Goal: Information Seeking & Learning: Learn about a topic

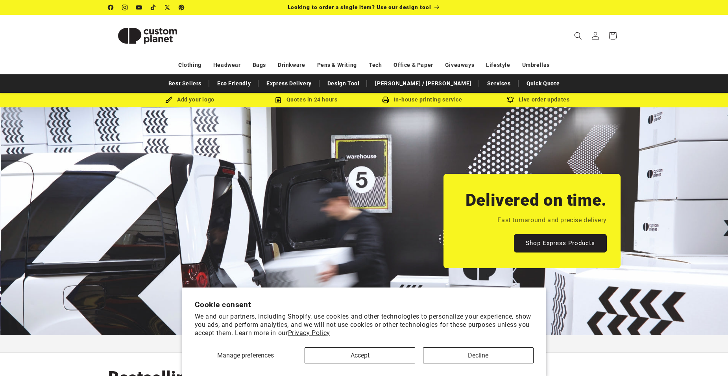
scroll to position [0, 728]
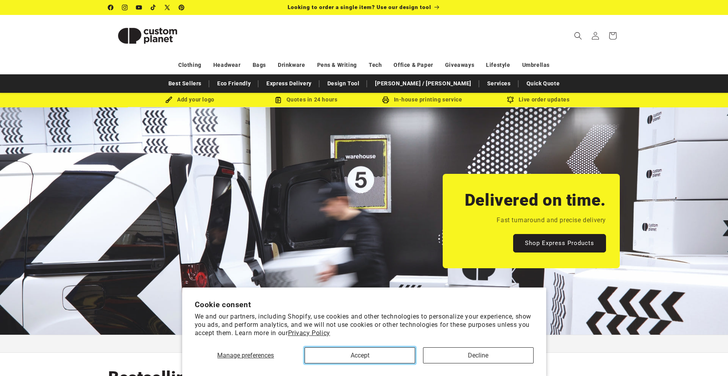
click at [398, 359] on button "Accept" at bounding box center [359, 355] width 111 height 16
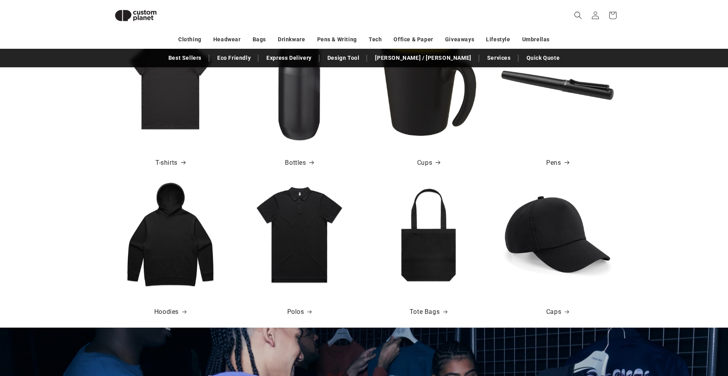
scroll to position [265, 0]
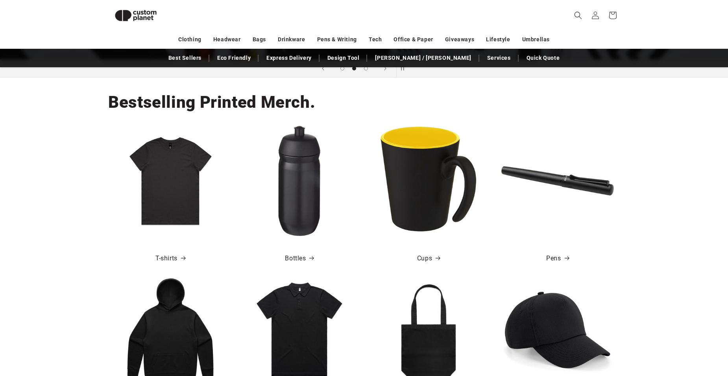
click at [430, 321] on img at bounding box center [428, 330] width 112 height 112
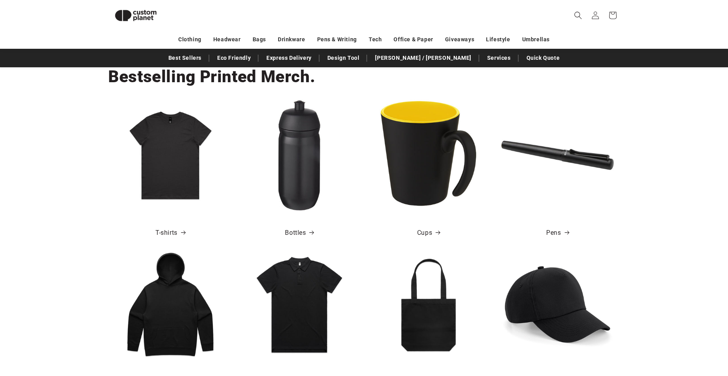
scroll to position [304, 0]
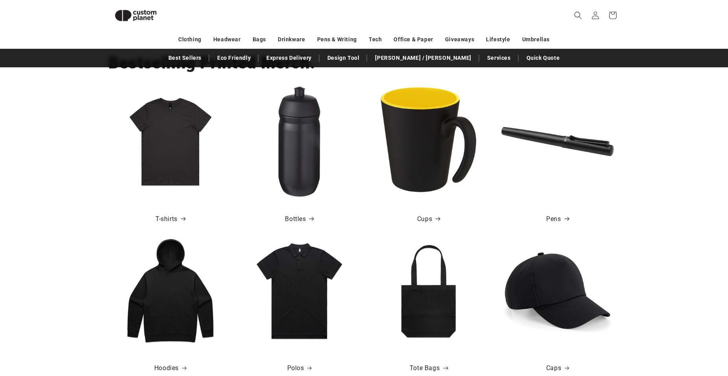
click at [424, 368] on link "Tote Bags" at bounding box center [428, 368] width 38 height 11
click at [717, 118] on div "Bestselling Printed Merch. T-shirts Bottles Cups Pens" at bounding box center [364, 136] width 728 height 197
click at [424, 221] on link "Cups" at bounding box center [428, 219] width 23 height 11
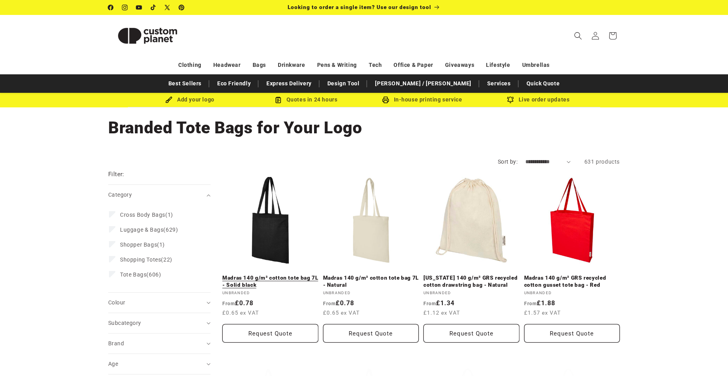
click at [256, 274] on link "Madras 140 g/m² cotton tote bag 7L - Solid black" at bounding box center [270, 281] width 96 height 14
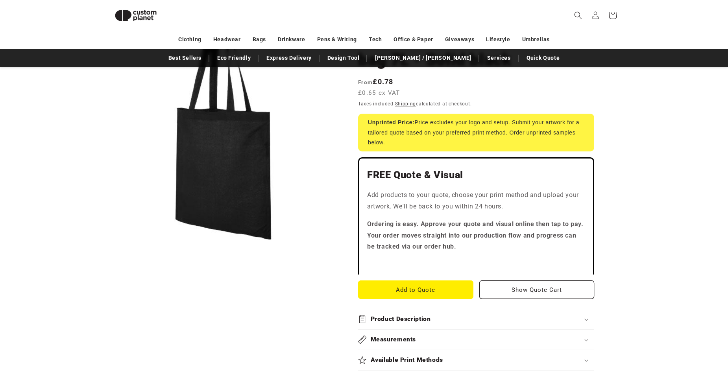
scroll to position [225, 0]
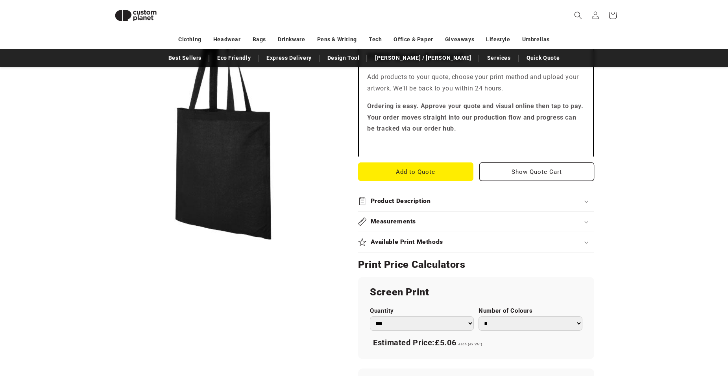
click at [442, 327] on select "*** *** *** **** **** **** ***** *****" at bounding box center [422, 323] width 104 height 15
click at [442, 330] on select "*** *** *** **** **** **** ***** *****" at bounding box center [422, 323] width 104 height 15
click at [298, 305] on div "Skip to product information Open media 1 in modal 1 / of 1" at bounding box center [223, 263] width 230 height 755
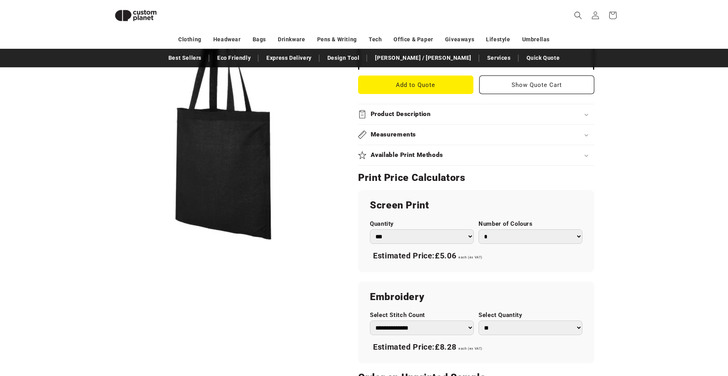
scroll to position [304, 0]
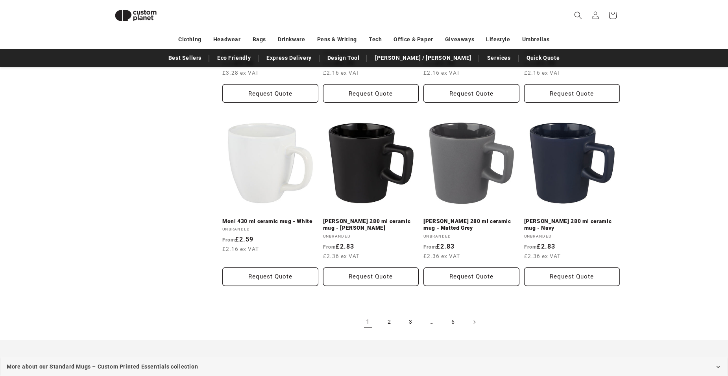
scroll to position [855, 0]
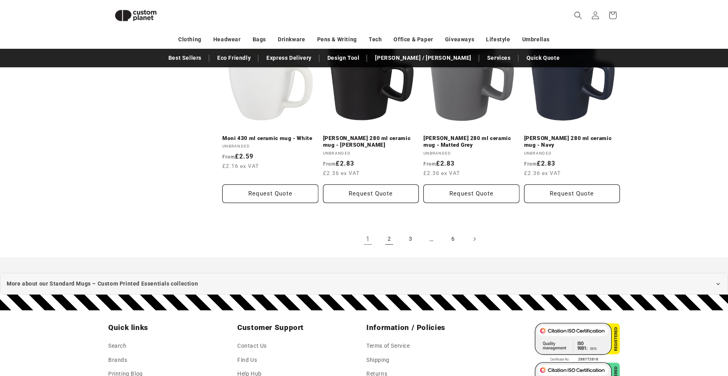
click at [390, 242] on link "2" at bounding box center [388, 238] width 17 height 17
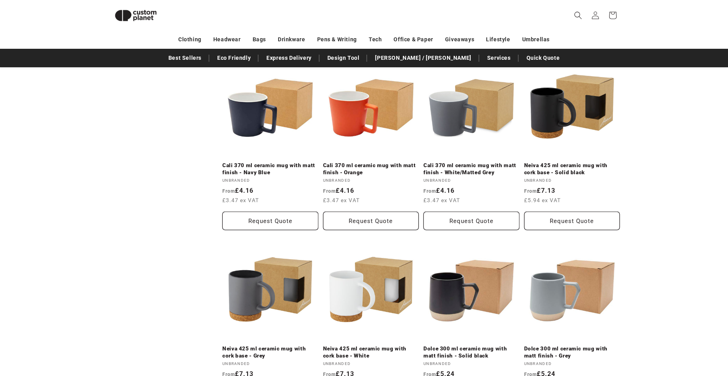
scroll to position [894, 0]
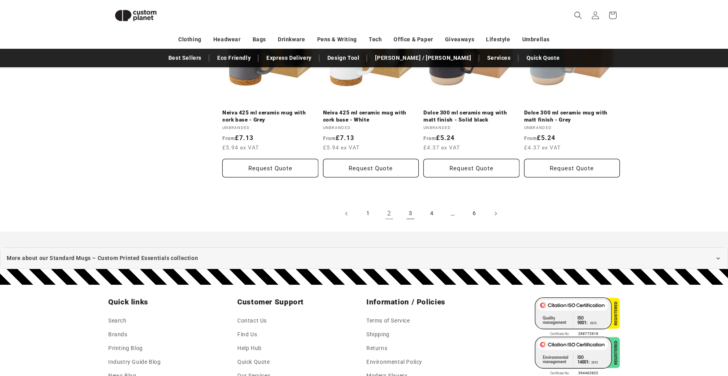
click at [409, 207] on link "3" at bounding box center [410, 213] width 17 height 17
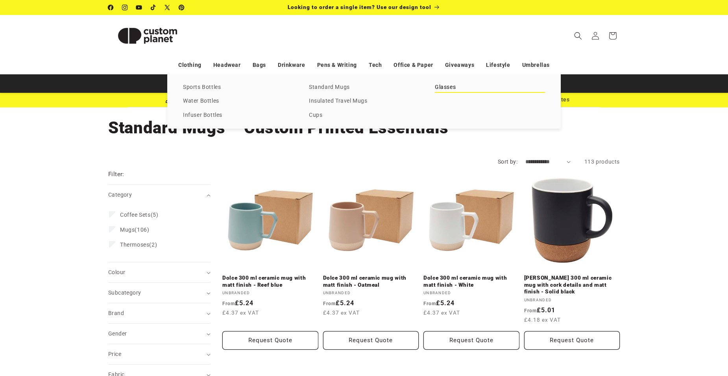
click at [444, 88] on link "Glasses" at bounding box center [490, 87] width 110 height 11
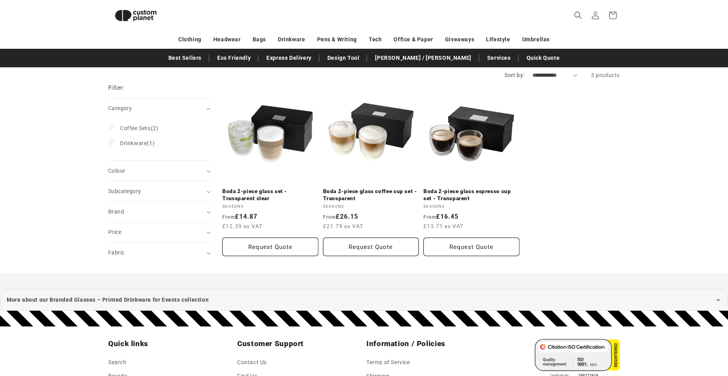
scroll to position [29, 0]
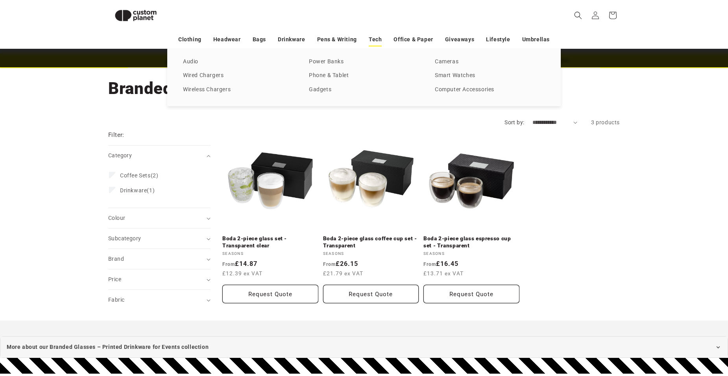
click at [378, 39] on link "Tech" at bounding box center [374, 40] width 13 height 14
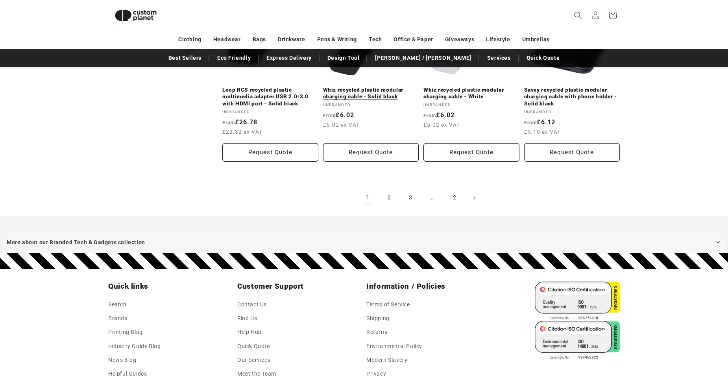
scroll to position [1809, 0]
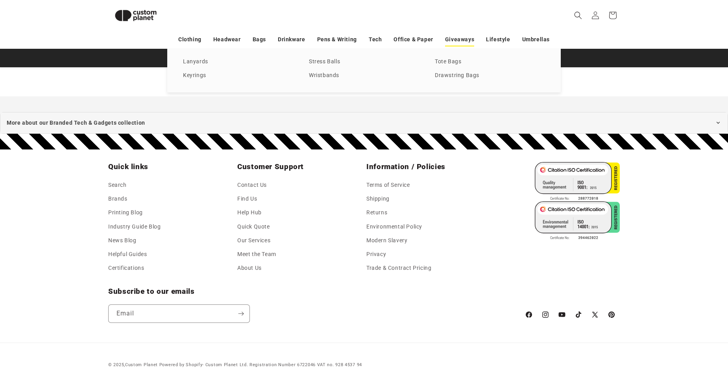
click at [461, 37] on link "Giveaways" at bounding box center [459, 40] width 29 height 14
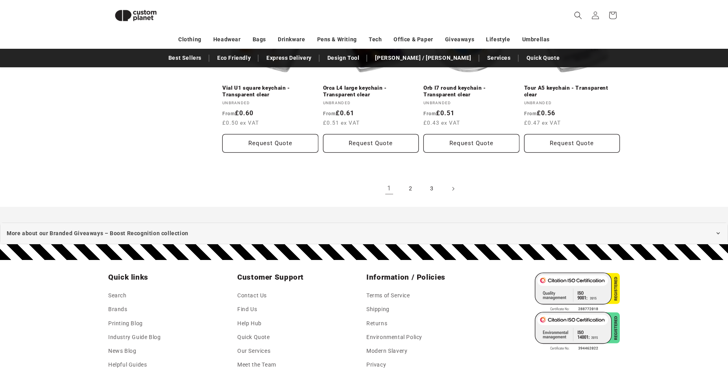
scroll to position [1602, 0]
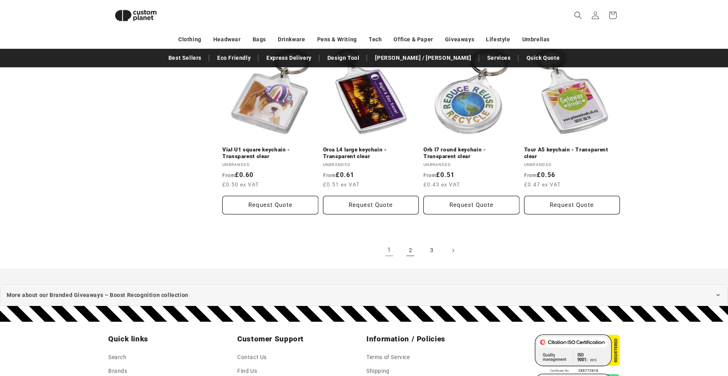
click at [409, 252] on link "2" at bounding box center [410, 250] width 17 height 17
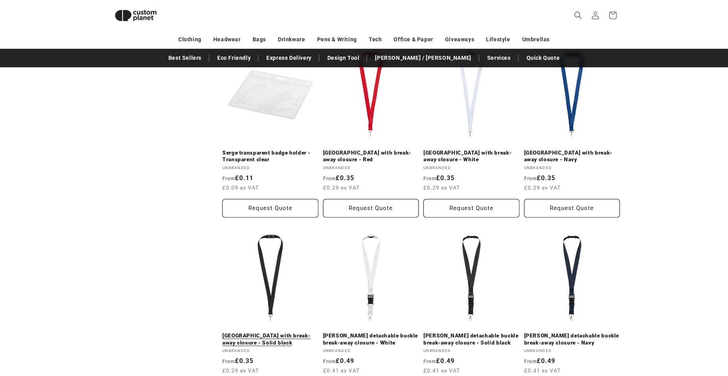
scroll to position [1051, 0]
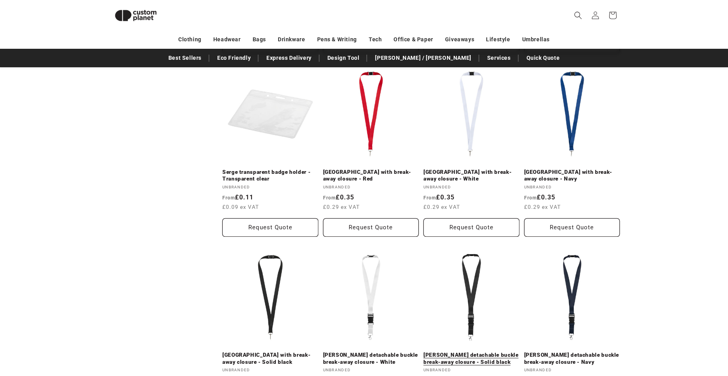
click at [477, 352] on link "[PERSON_NAME] detachable buckle break-away closure - Solid black" at bounding box center [471, 359] width 96 height 14
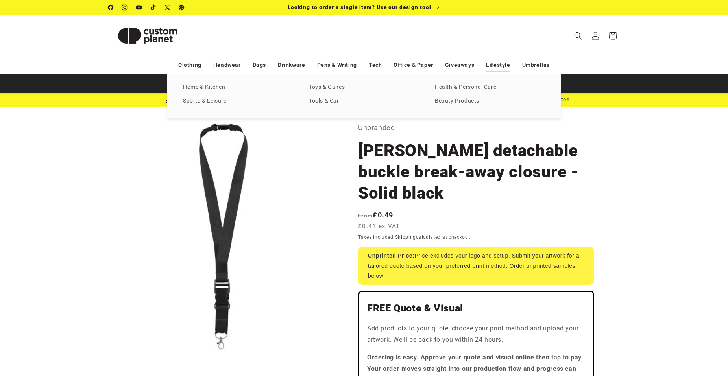
click at [489, 67] on link "Lifestyle" at bounding box center [498, 65] width 24 height 14
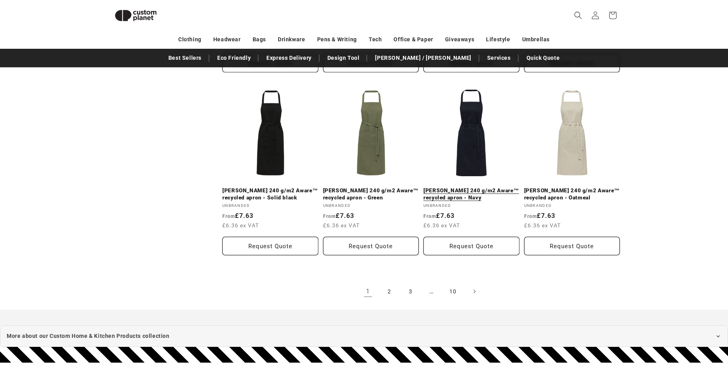
scroll to position [1719, 0]
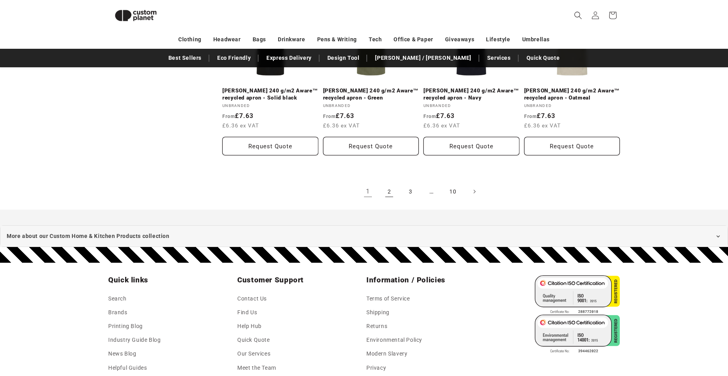
click at [392, 184] on link "2" at bounding box center [388, 191] width 17 height 17
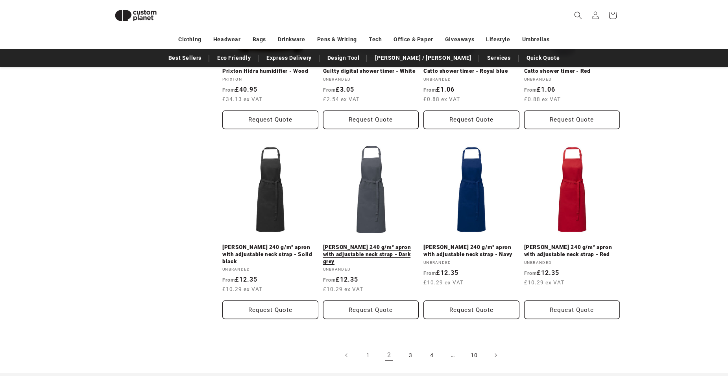
scroll to position [1641, 0]
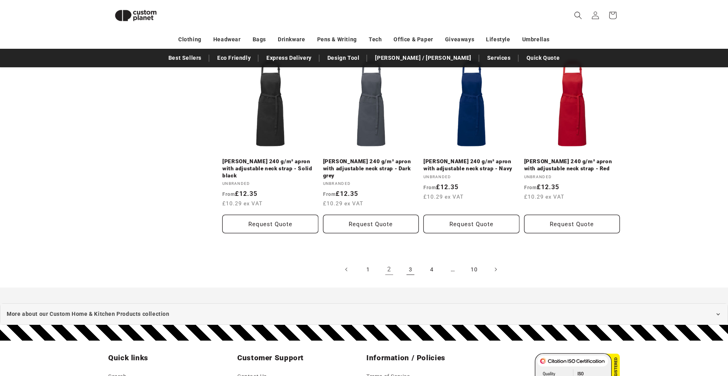
click at [410, 261] on link "3" at bounding box center [410, 269] width 17 height 17
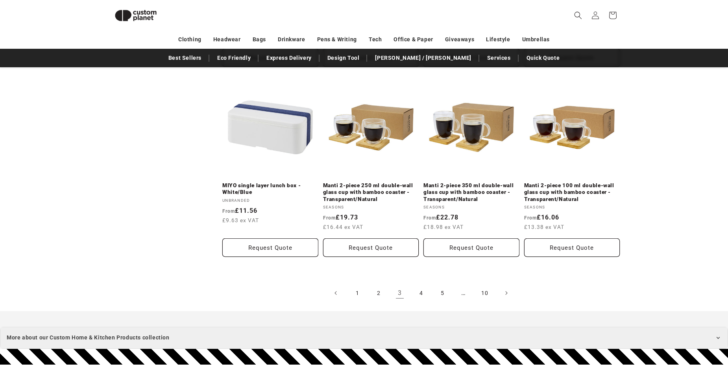
scroll to position [1602, 0]
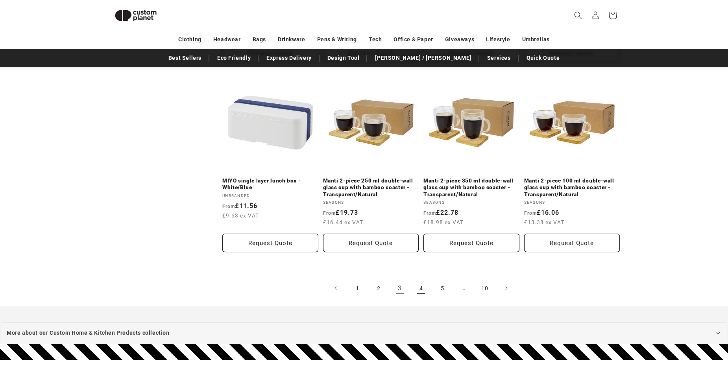
click at [425, 290] on link "4" at bounding box center [420, 288] width 17 height 17
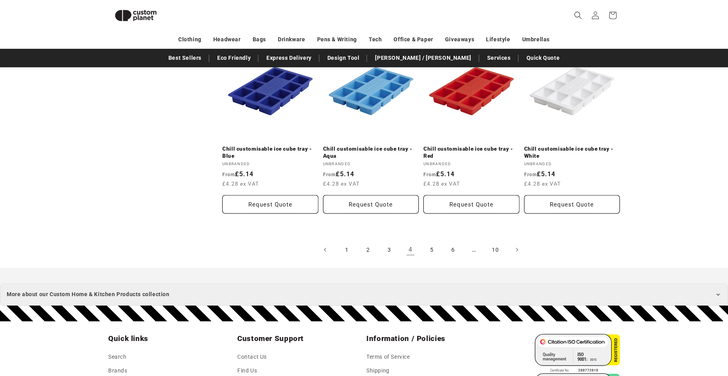
scroll to position [1641, 0]
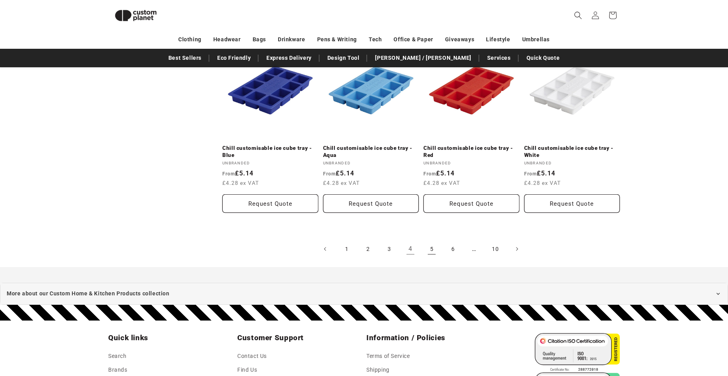
click at [435, 240] on link "5" at bounding box center [431, 248] width 17 height 17
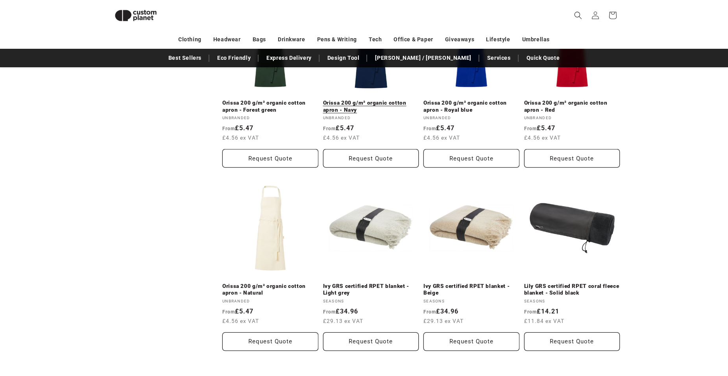
scroll to position [1562, 0]
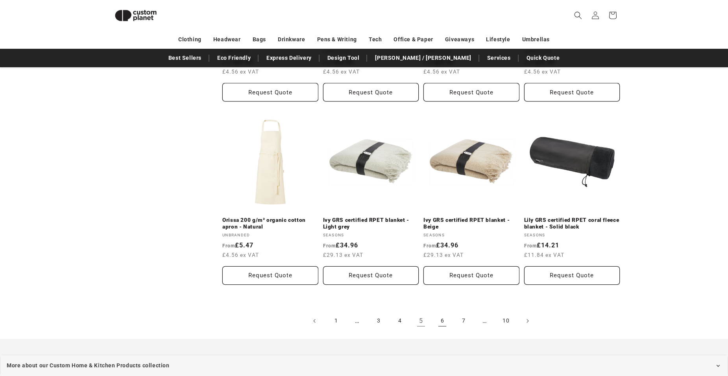
click at [442, 319] on link "6" at bounding box center [441, 320] width 17 height 17
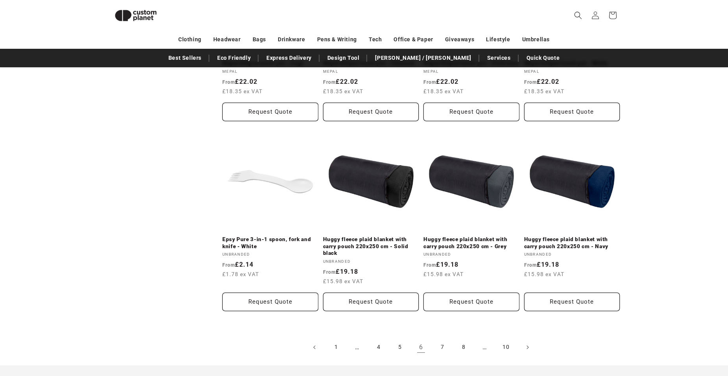
scroll to position [1603, 0]
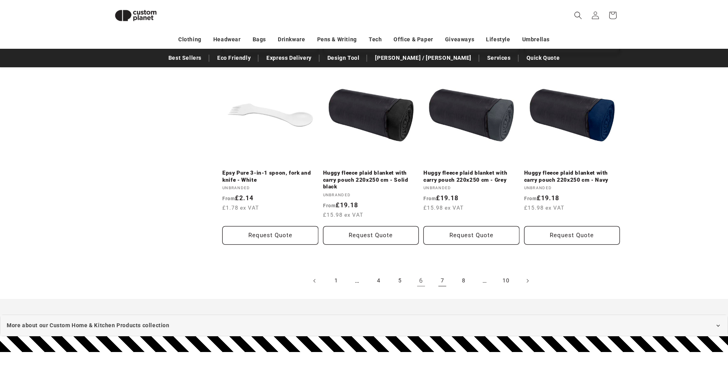
click at [445, 282] on link "7" at bounding box center [441, 280] width 17 height 17
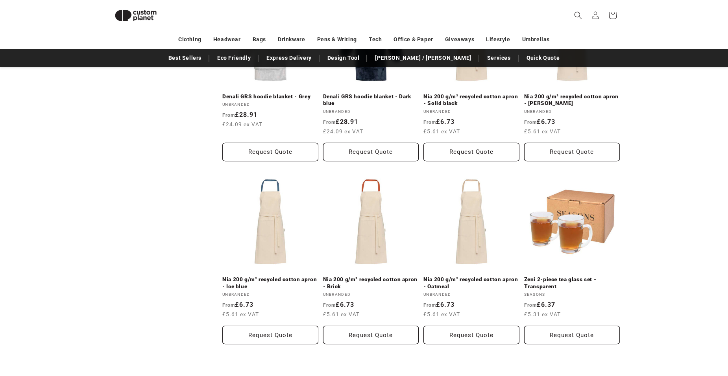
scroll to position [1602, 0]
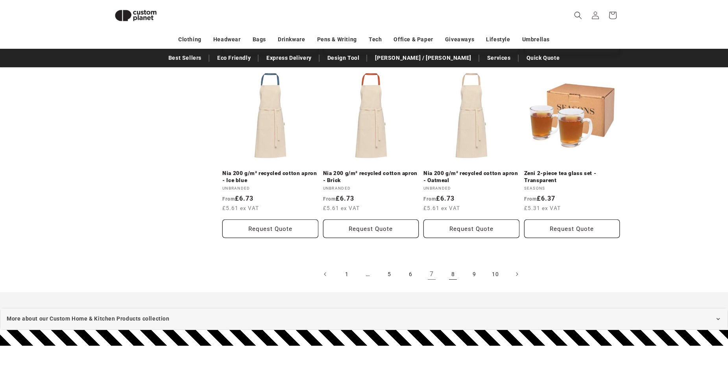
click at [452, 269] on link "8" at bounding box center [452, 273] width 17 height 17
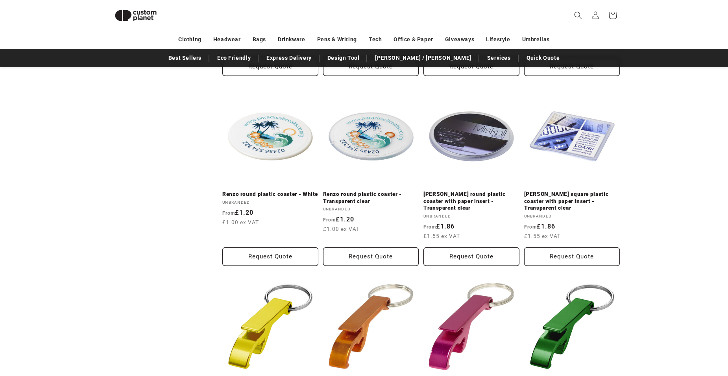
scroll to position [1680, 0]
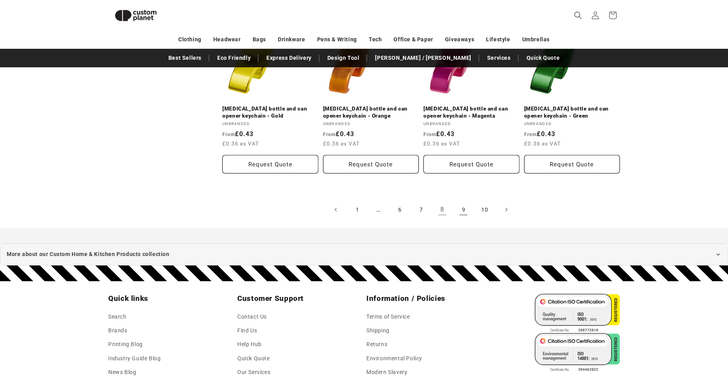
click at [468, 205] on link "9" at bounding box center [463, 209] width 17 height 17
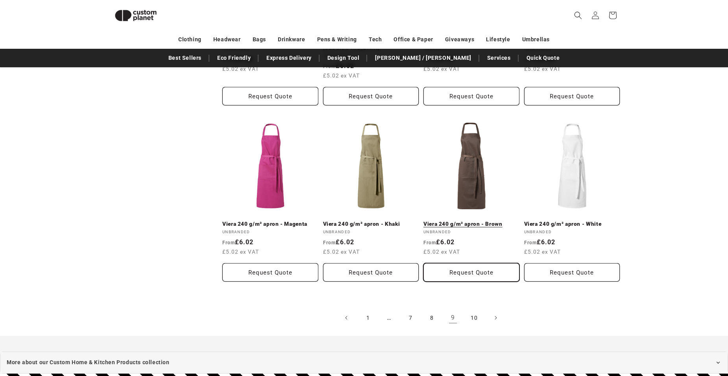
scroll to position [1602, 0]
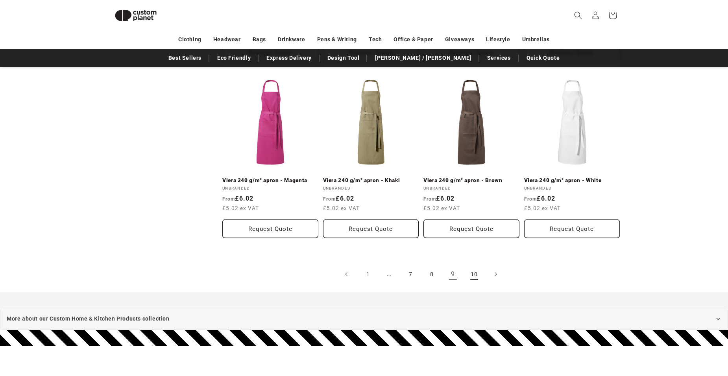
click at [472, 277] on link "10" at bounding box center [473, 273] width 17 height 17
